Goal: Information Seeking & Learning: Learn about a topic

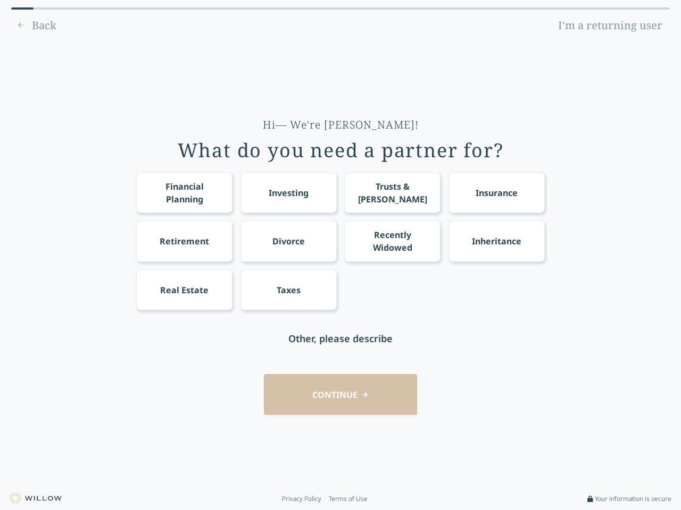
click at [340, 255] on div "Financial Planning Investing Trusts & [PERSON_NAME] Insurance Retirement Divorc…" at bounding box center [340, 241] width 408 height 138
click at [184, 192] on div "Financial Planning" at bounding box center [184, 193] width 77 height 26
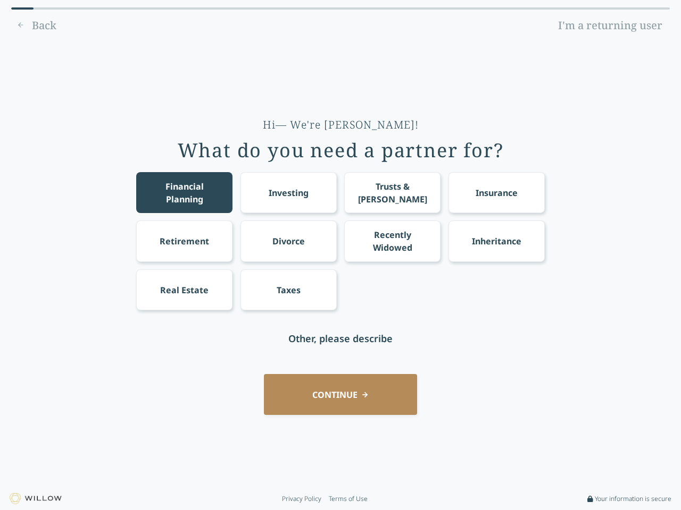
click at [288, 192] on div "Investing" at bounding box center [289, 193] width 40 height 13
click at [392, 192] on div "Trusts & [PERSON_NAME]" at bounding box center [392, 193] width 77 height 26
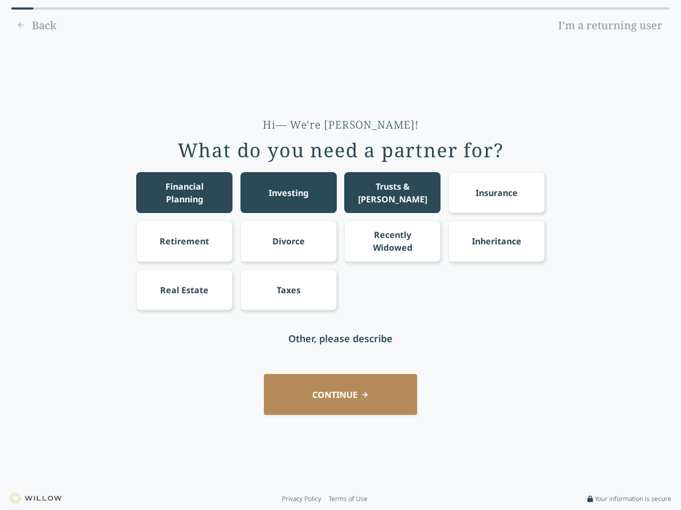
click at [496, 192] on div "Insurance" at bounding box center [496, 193] width 42 height 13
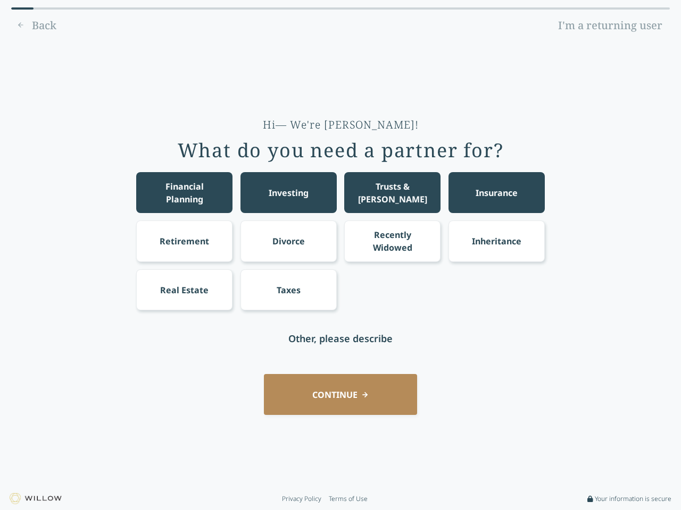
click at [184, 241] on div "Retirement" at bounding box center [184, 241] width 49 height 13
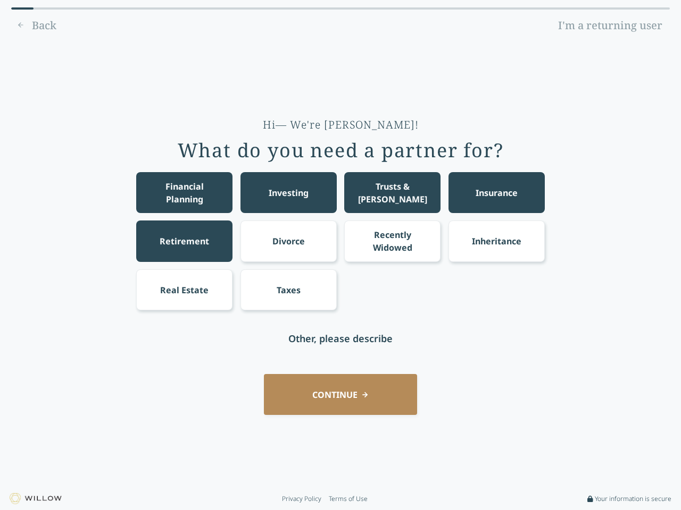
click at [288, 241] on div "Divorce" at bounding box center [288, 241] width 32 height 13
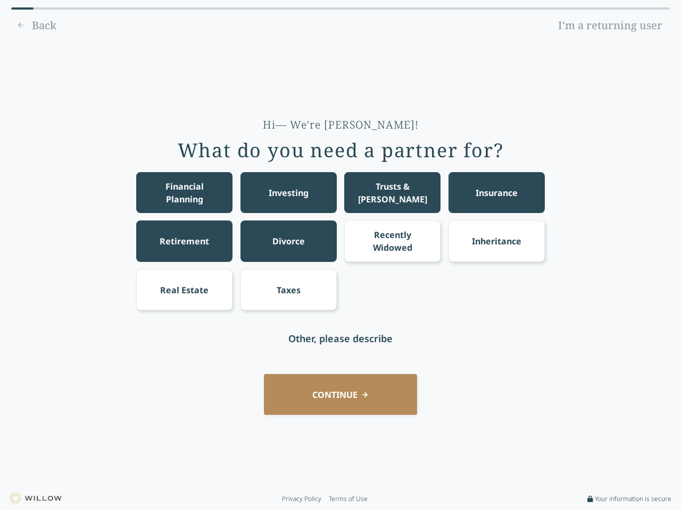
click at [392, 241] on div "Recently Widowed" at bounding box center [392, 242] width 77 height 26
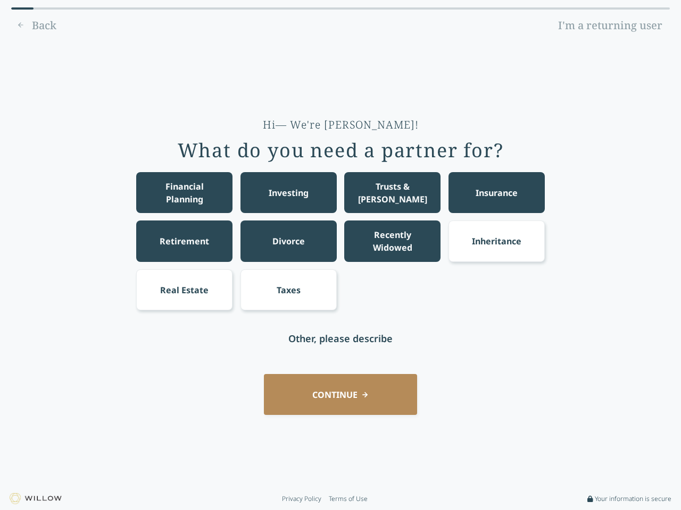
click at [496, 241] on div "Inheritance" at bounding box center [496, 241] width 49 height 13
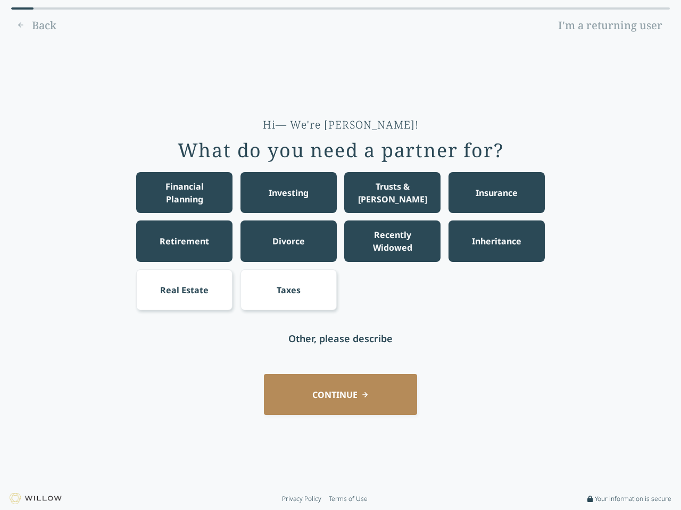
click at [184, 290] on div "Real Estate" at bounding box center [184, 290] width 48 height 13
